Goal: Check status: Check status

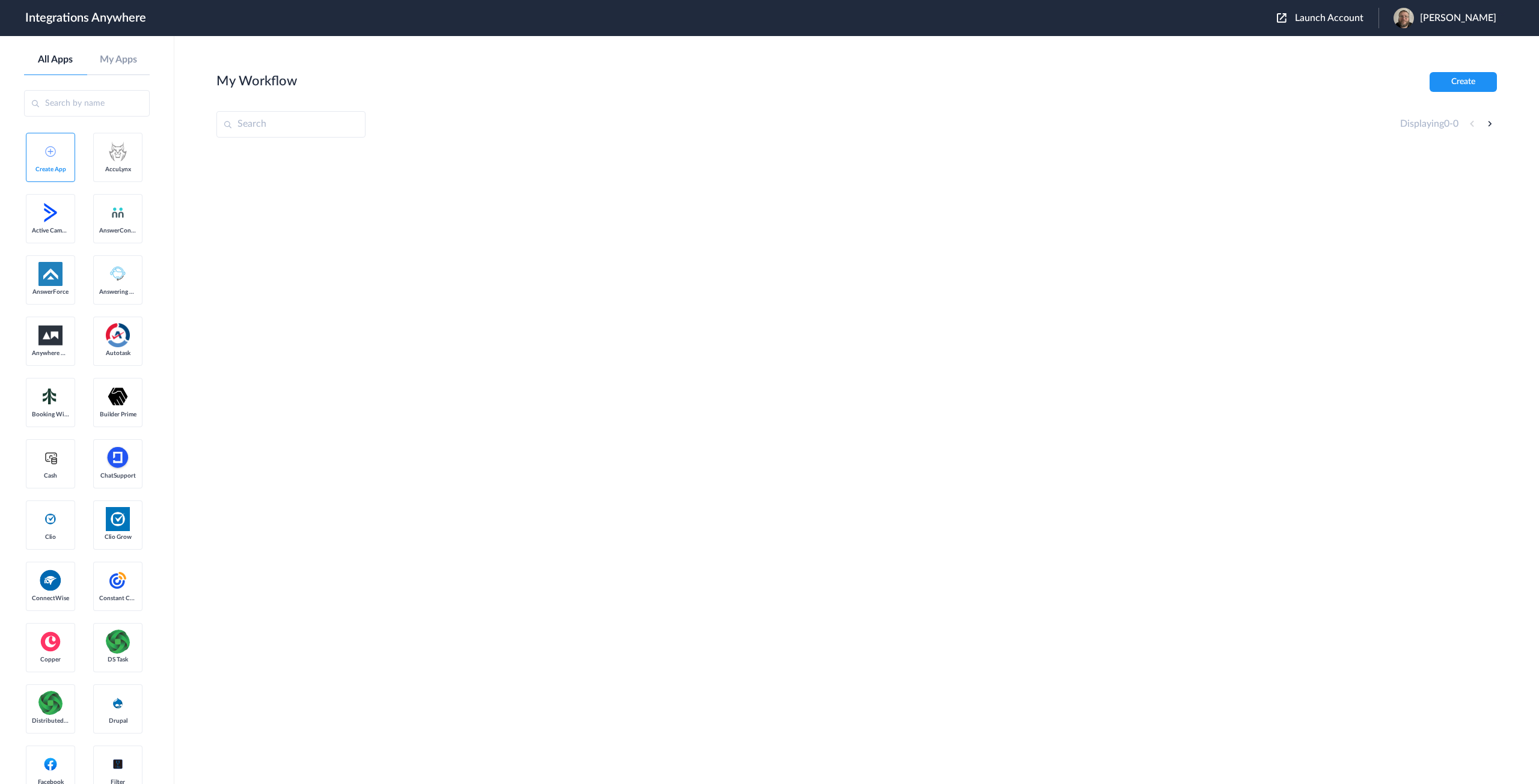
click at [1355, 23] on span "Launch Account" at bounding box center [1329, 18] width 69 height 10
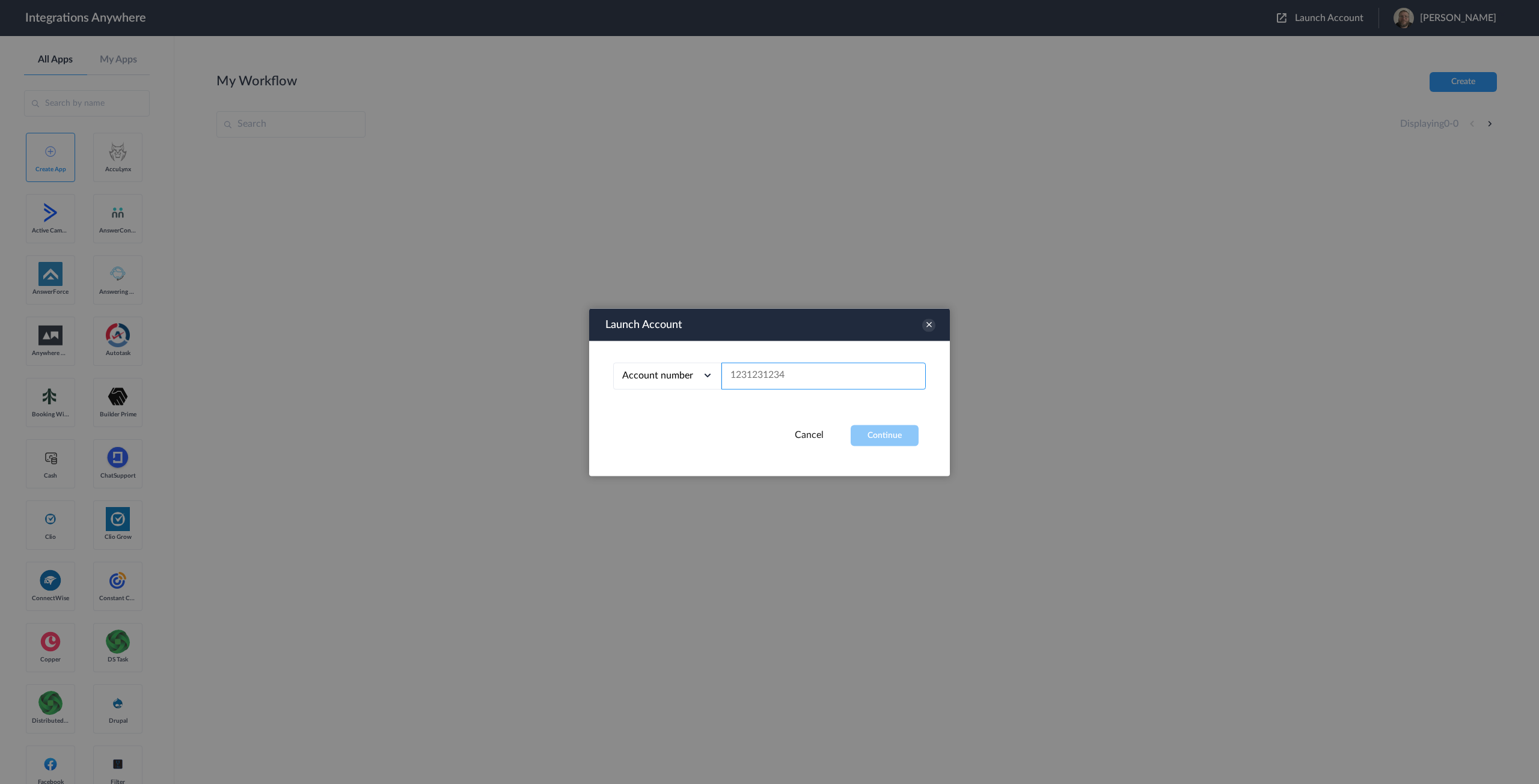
click at [780, 378] on input "text" at bounding box center [823, 375] width 205 height 27
paste input "2067927015"
type input "2067927015"
click at [879, 432] on button "Continue" at bounding box center [885, 436] width 68 height 21
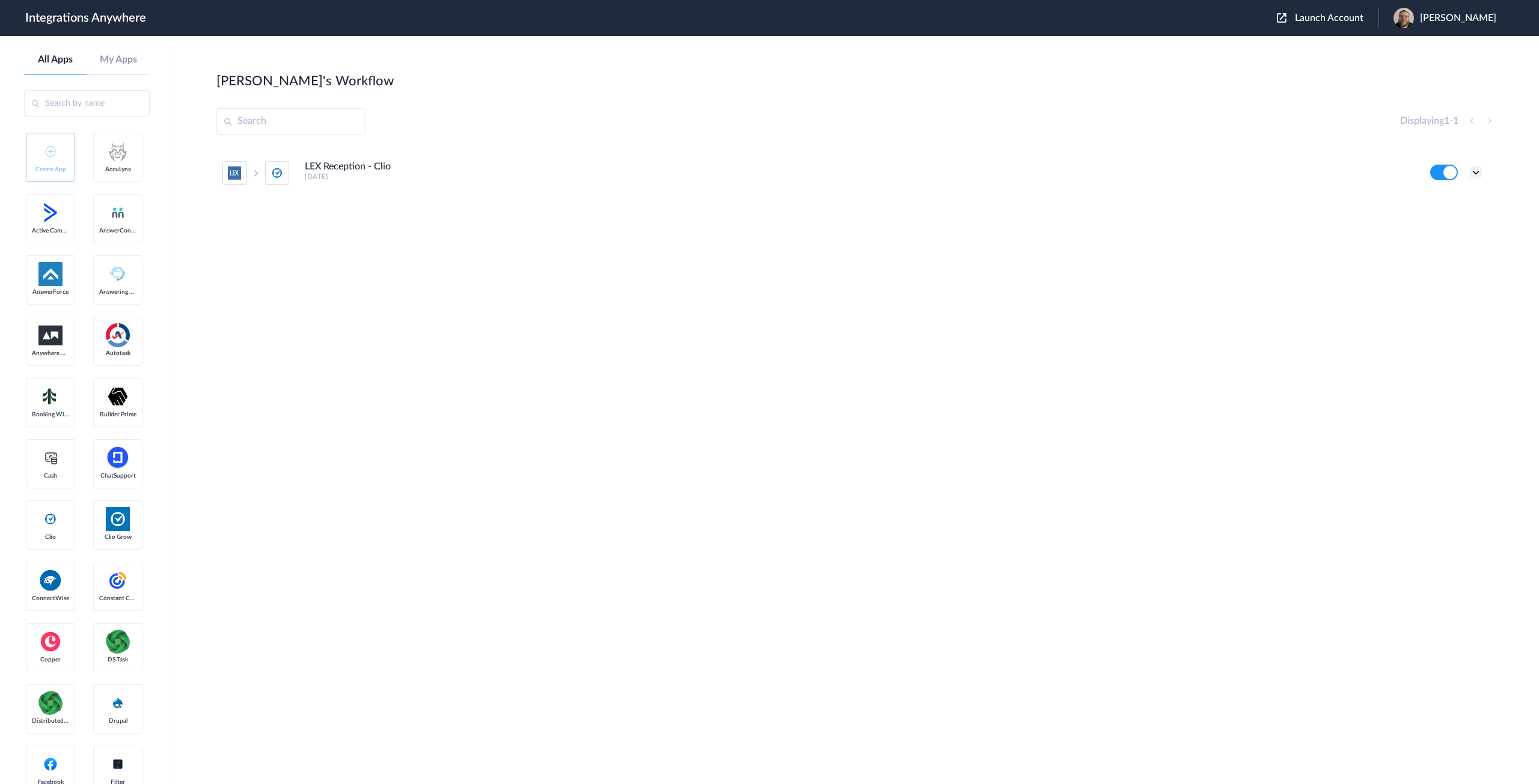
click at [1476, 168] on icon at bounding box center [1476, 172] width 12 height 12
click at [1448, 224] on link "Task history" at bounding box center [1441, 222] width 57 height 8
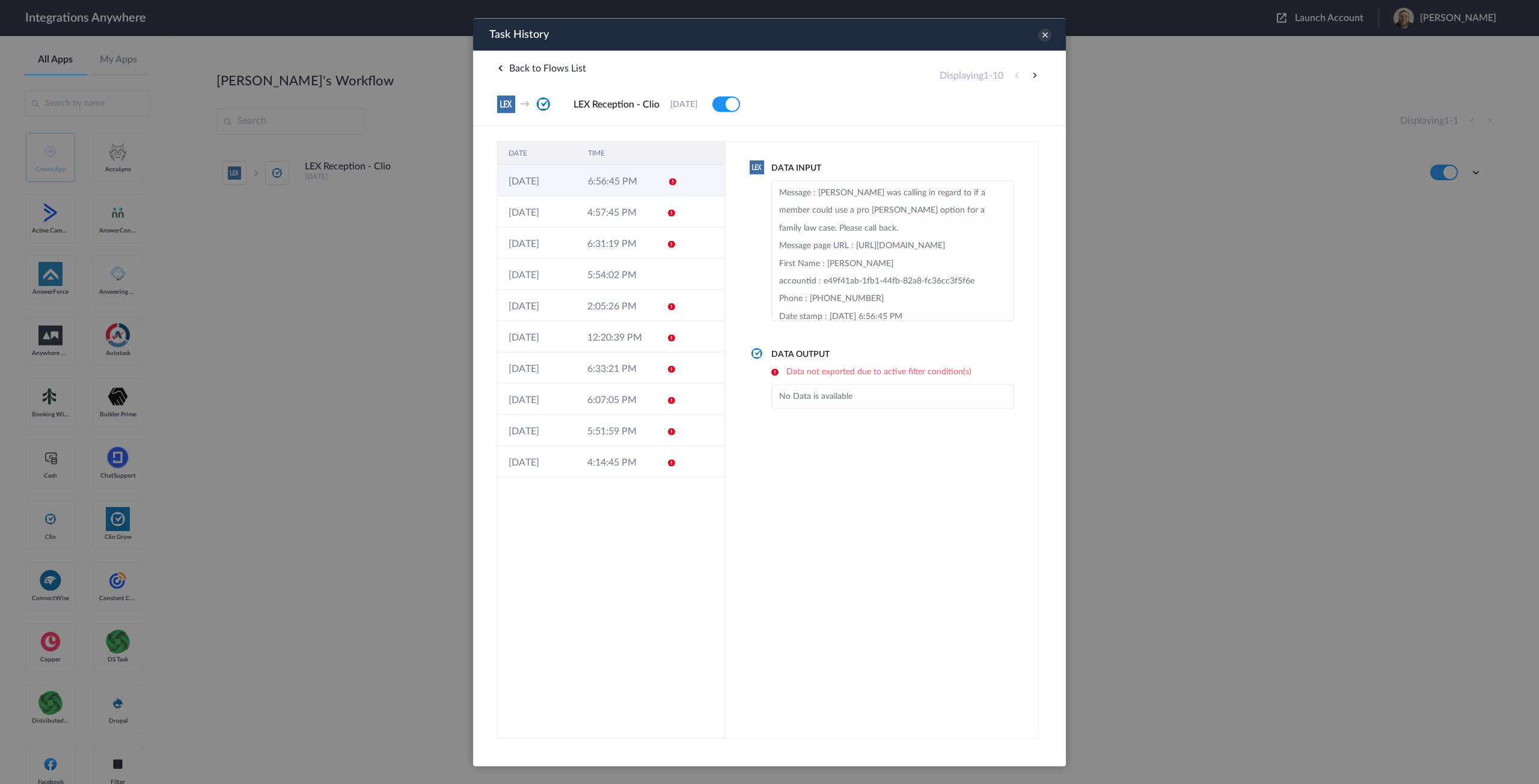
click at [639, 182] on td "6:56:45 PM" at bounding box center [617, 180] width 79 height 32
click at [631, 211] on td "4:57:45 PM" at bounding box center [615, 211] width 78 height 32
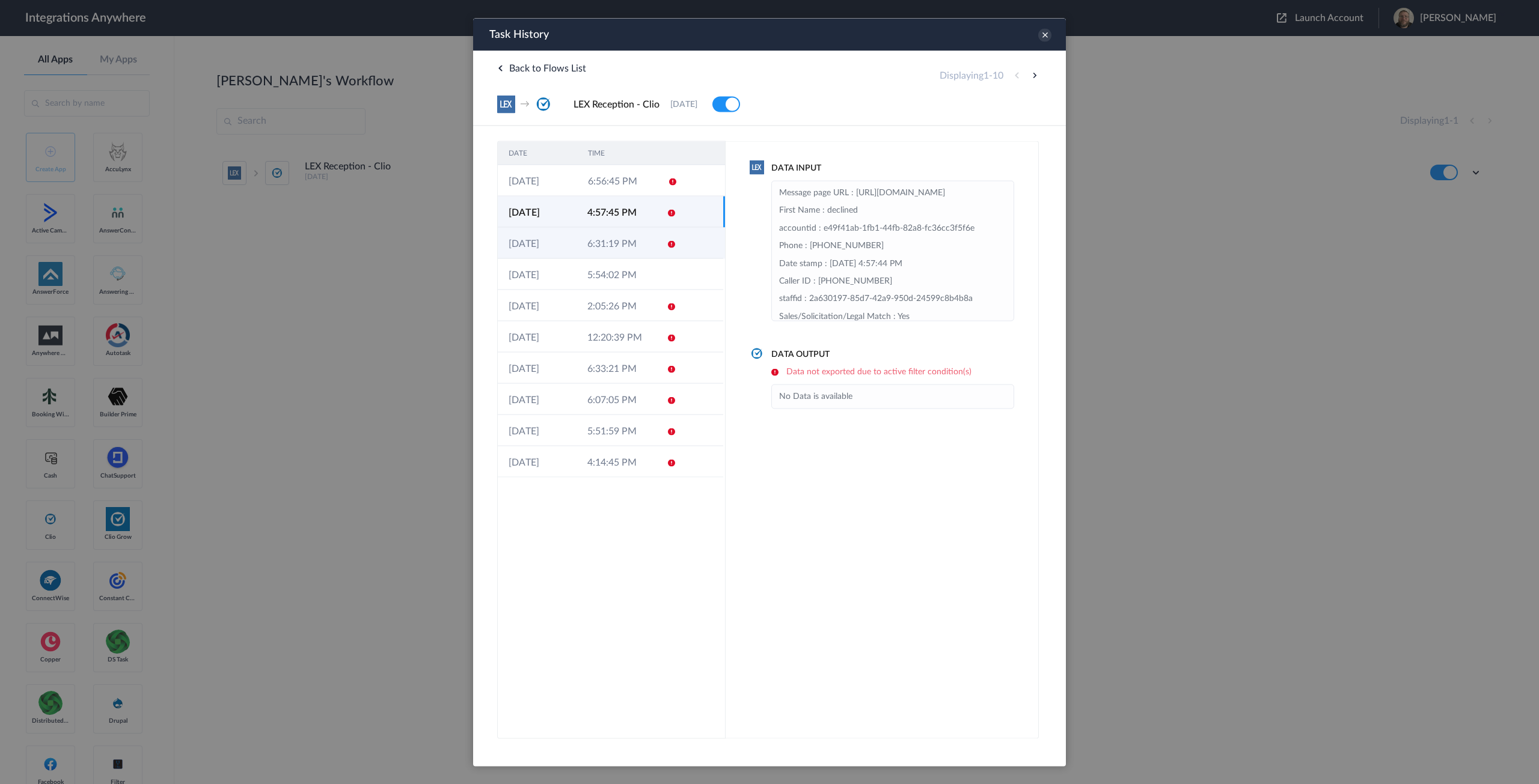
click at [632, 247] on td "6:31:19 PM" at bounding box center [615, 242] width 78 height 32
click at [634, 275] on td "5:54:02 PM" at bounding box center [615, 274] width 78 height 32
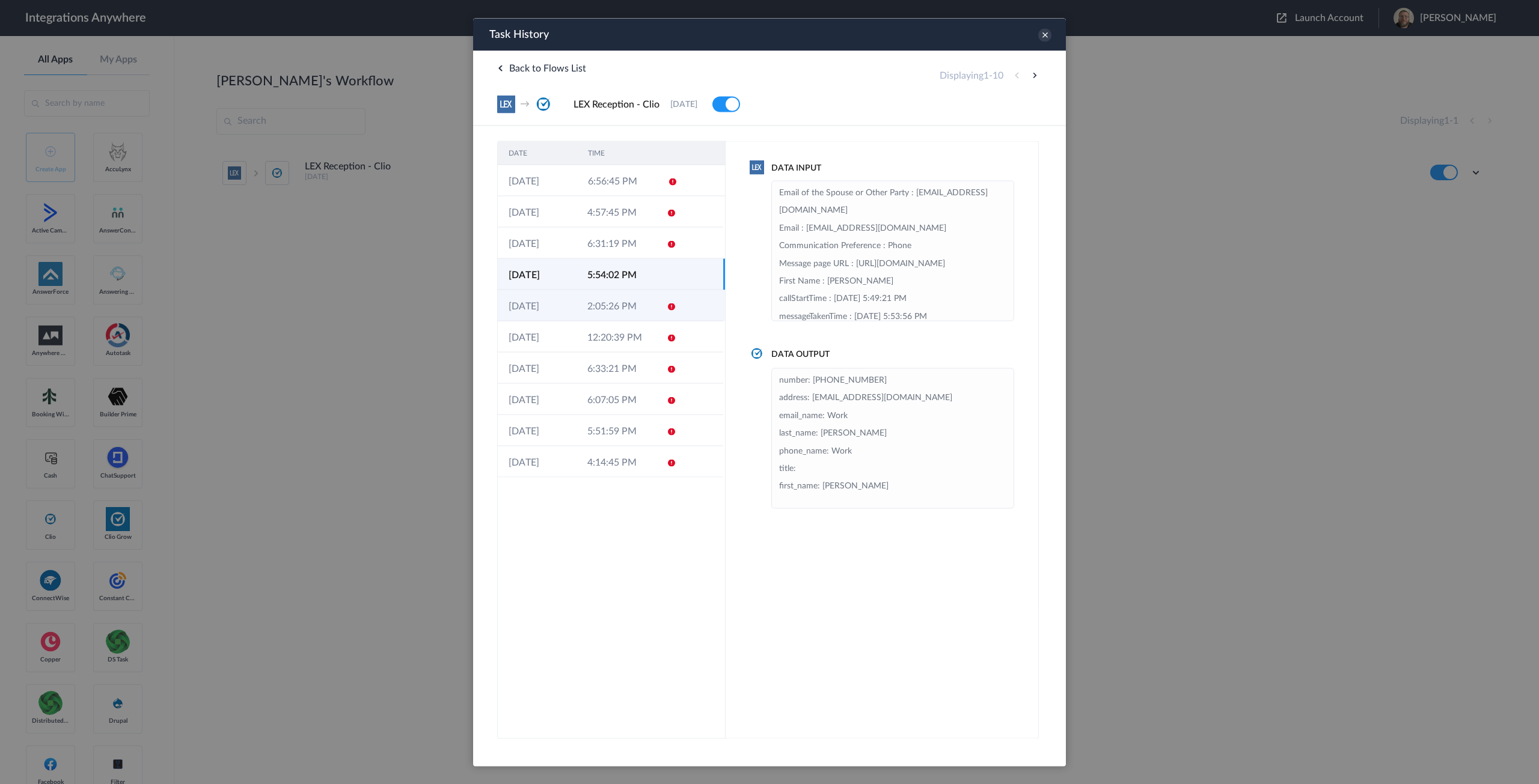
click at [619, 304] on td "2:05:26 PM" at bounding box center [615, 305] width 78 height 32
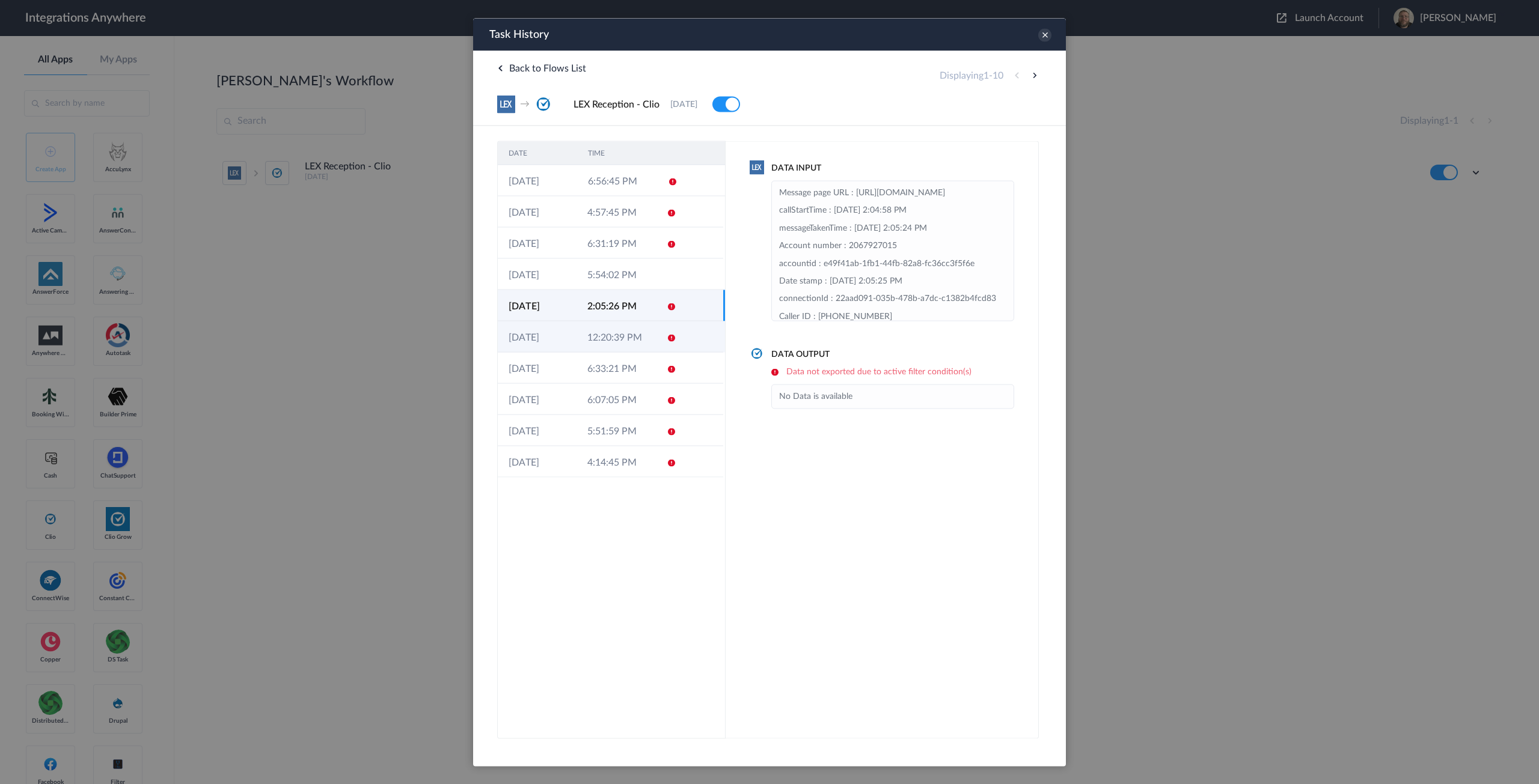
click at [636, 340] on td "12:20:39 PM" at bounding box center [615, 336] width 78 height 32
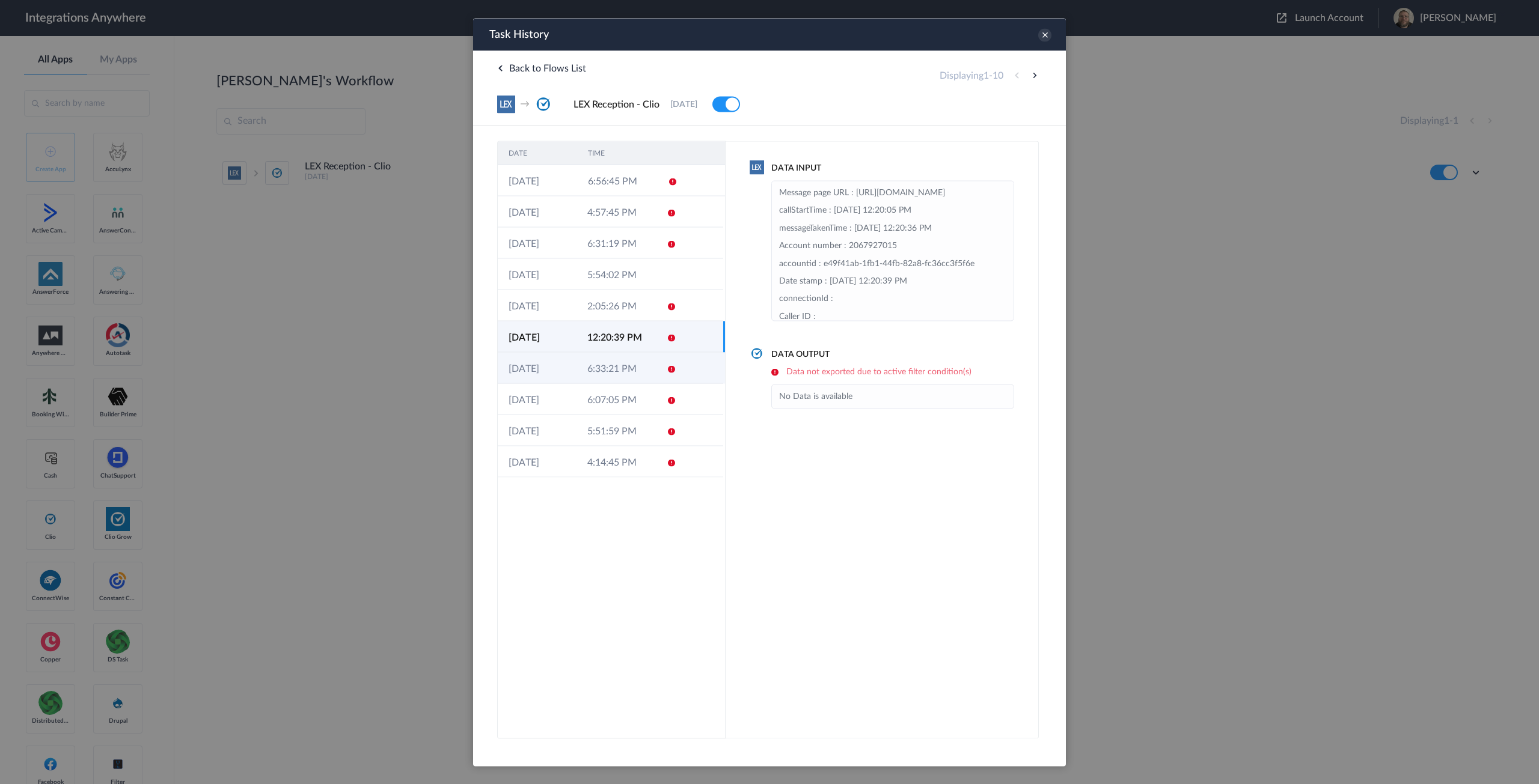
click at [631, 379] on td "6:33:21 PM" at bounding box center [615, 368] width 78 height 32
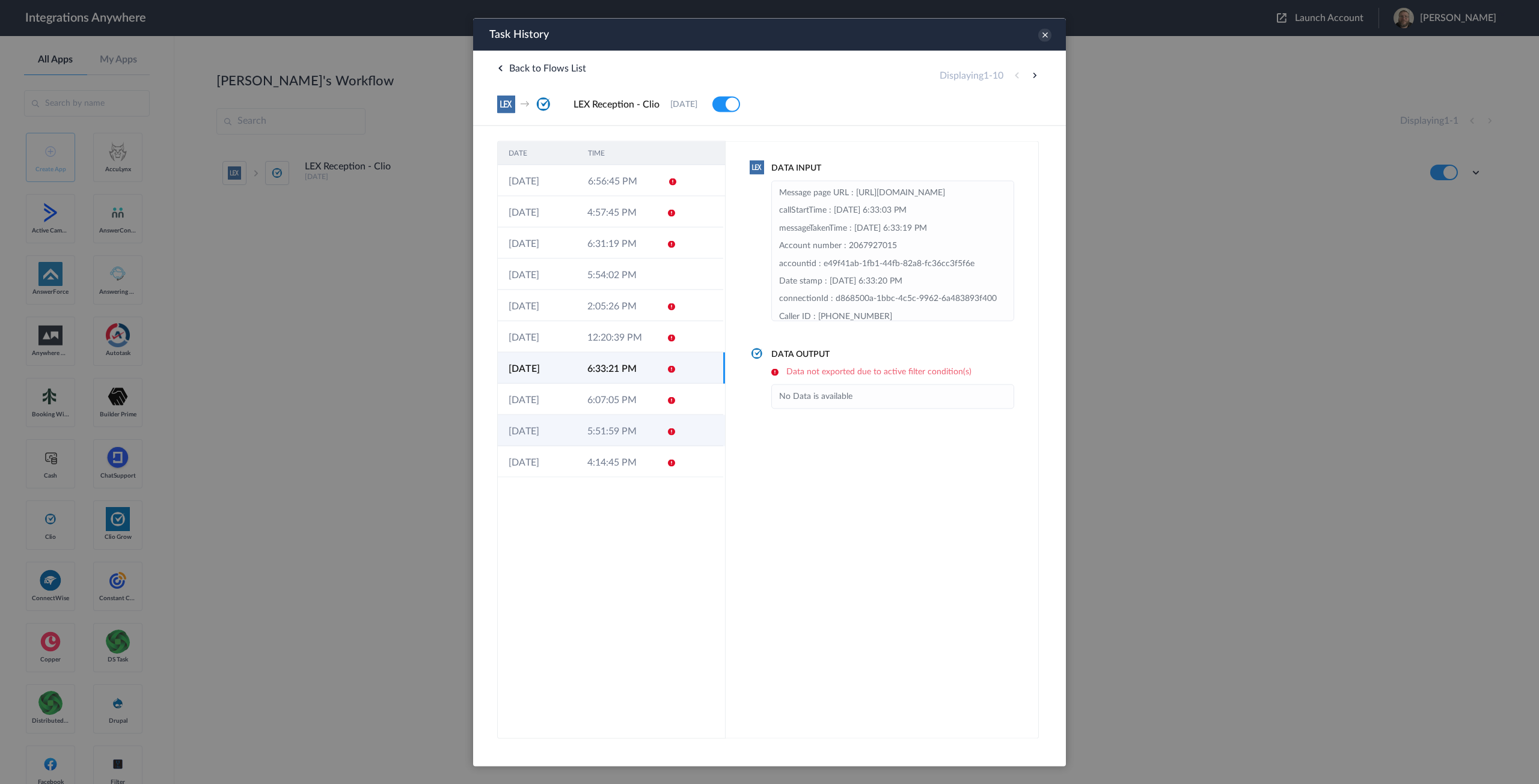
click at [626, 416] on td "5:51:59 PM" at bounding box center [615, 430] width 78 height 32
click at [1042, 37] on icon at bounding box center [1045, 35] width 13 height 13
